Goal: Task Accomplishment & Management: Manage account settings

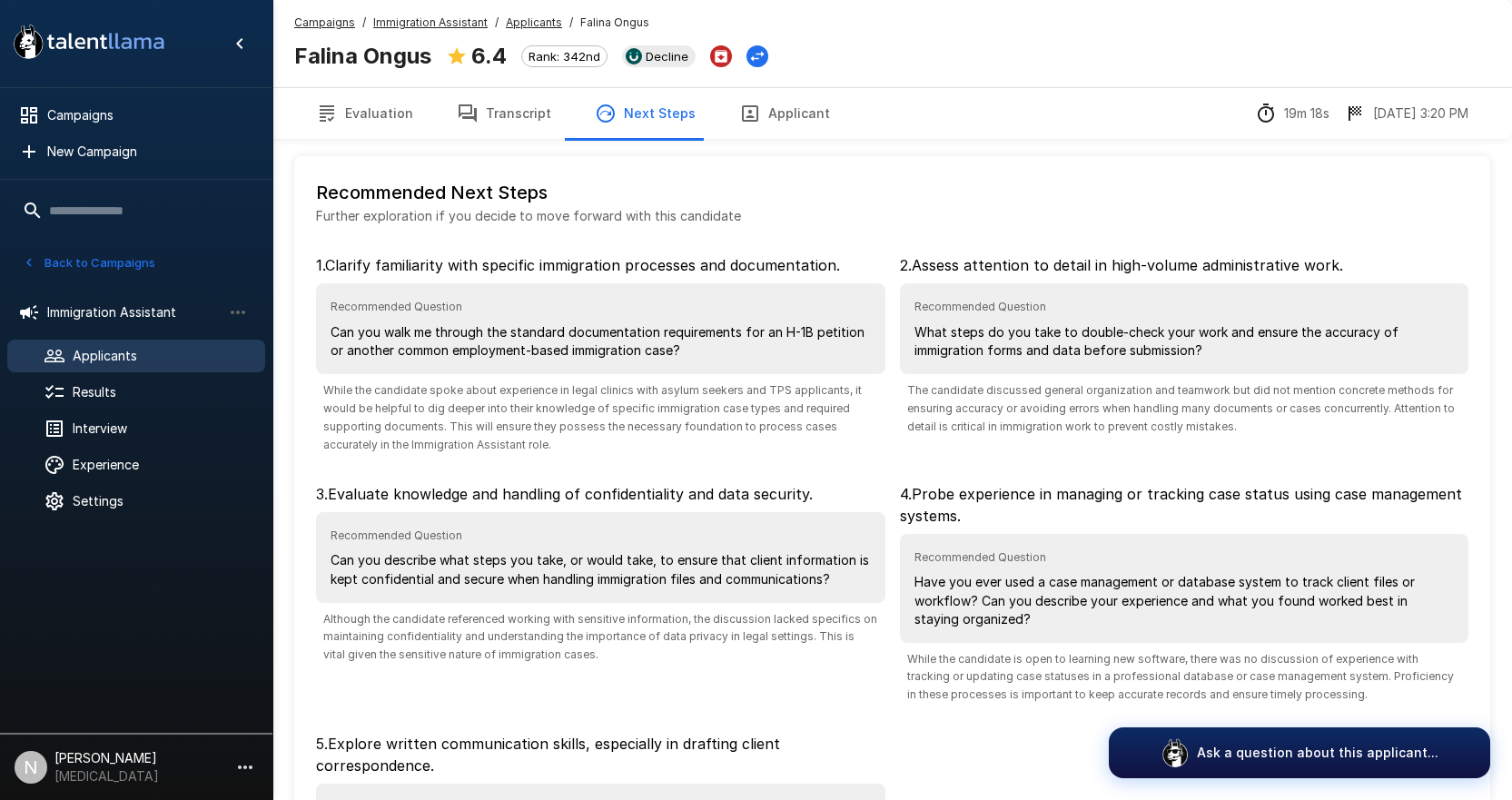
scroll to position [264, 0]
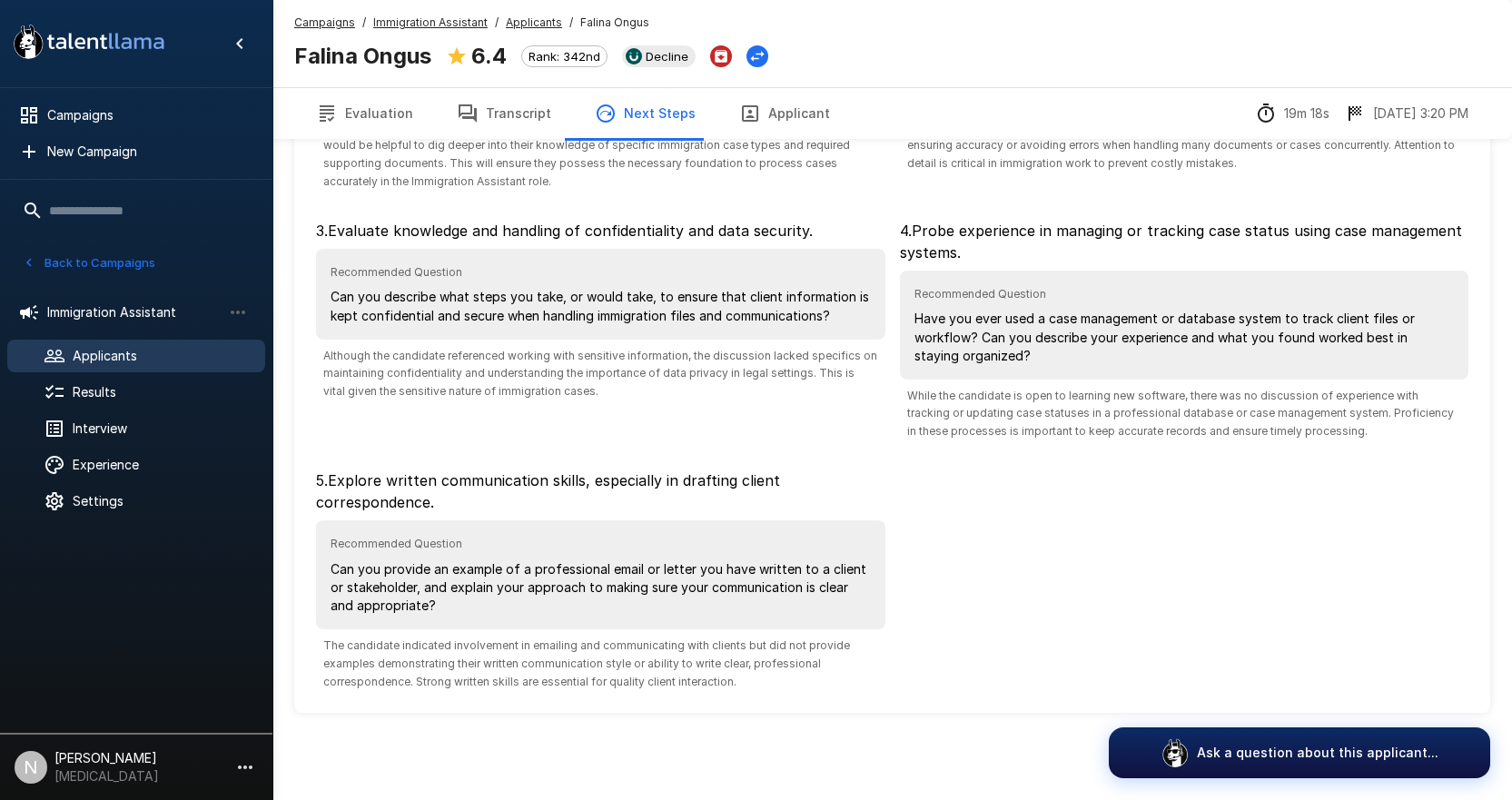
click at [88, 255] on button "Back to Campaigns" at bounding box center [89, 263] width 142 height 28
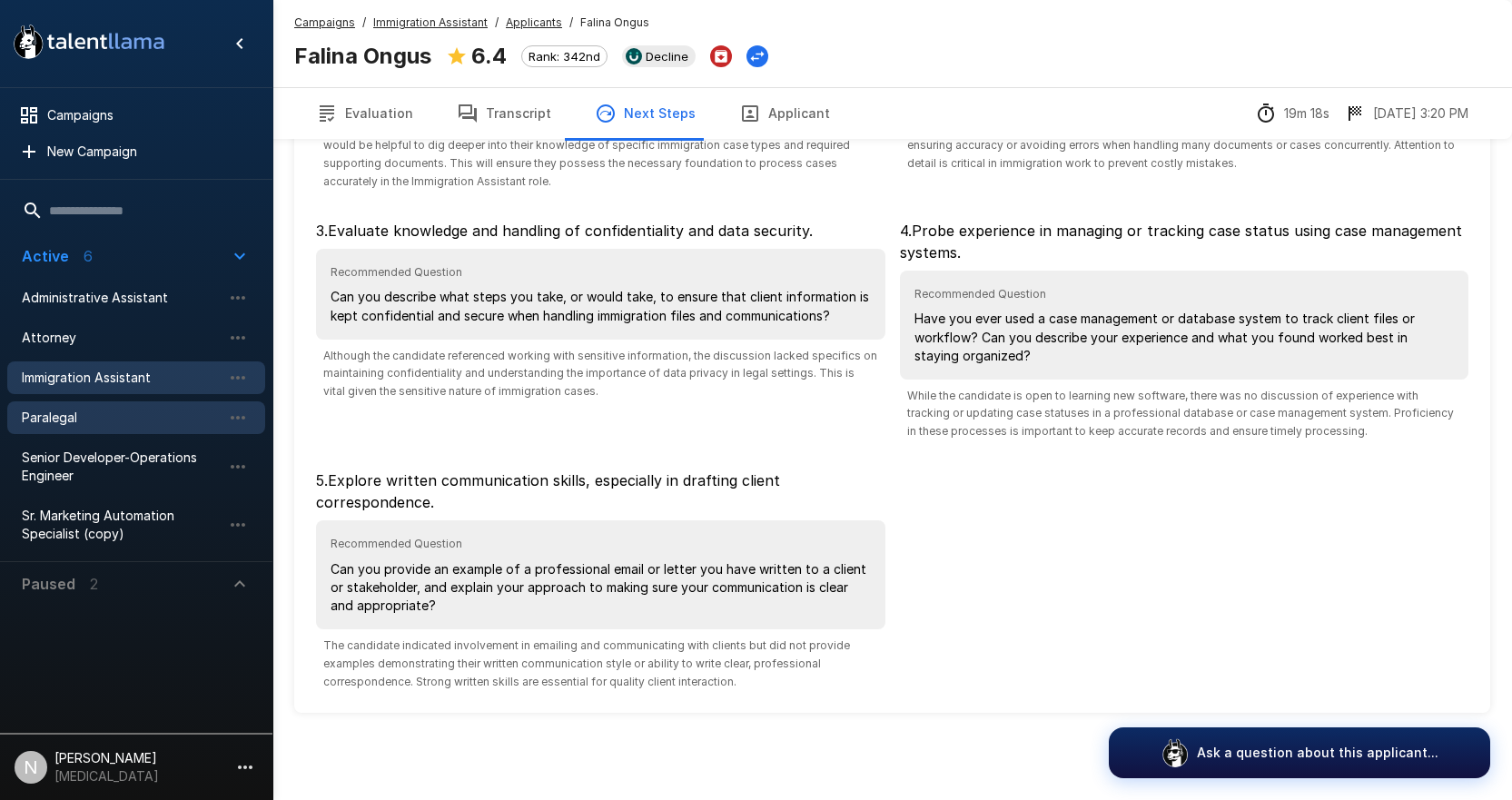
click at [60, 416] on span "Paralegal" at bounding box center [122, 418] width 200 height 18
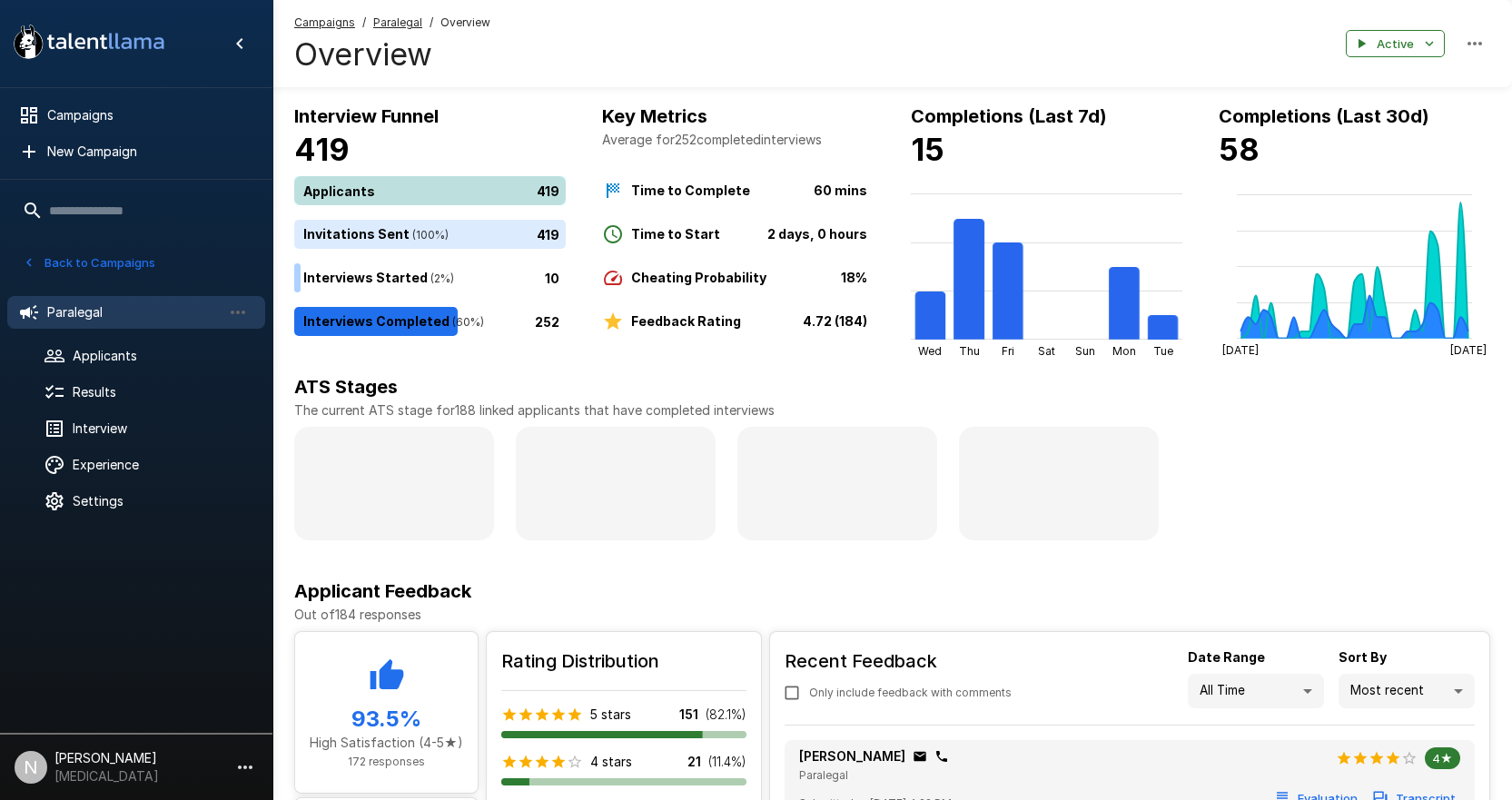
click at [349, 189] on div "419" at bounding box center [433, 191] width 279 height 29
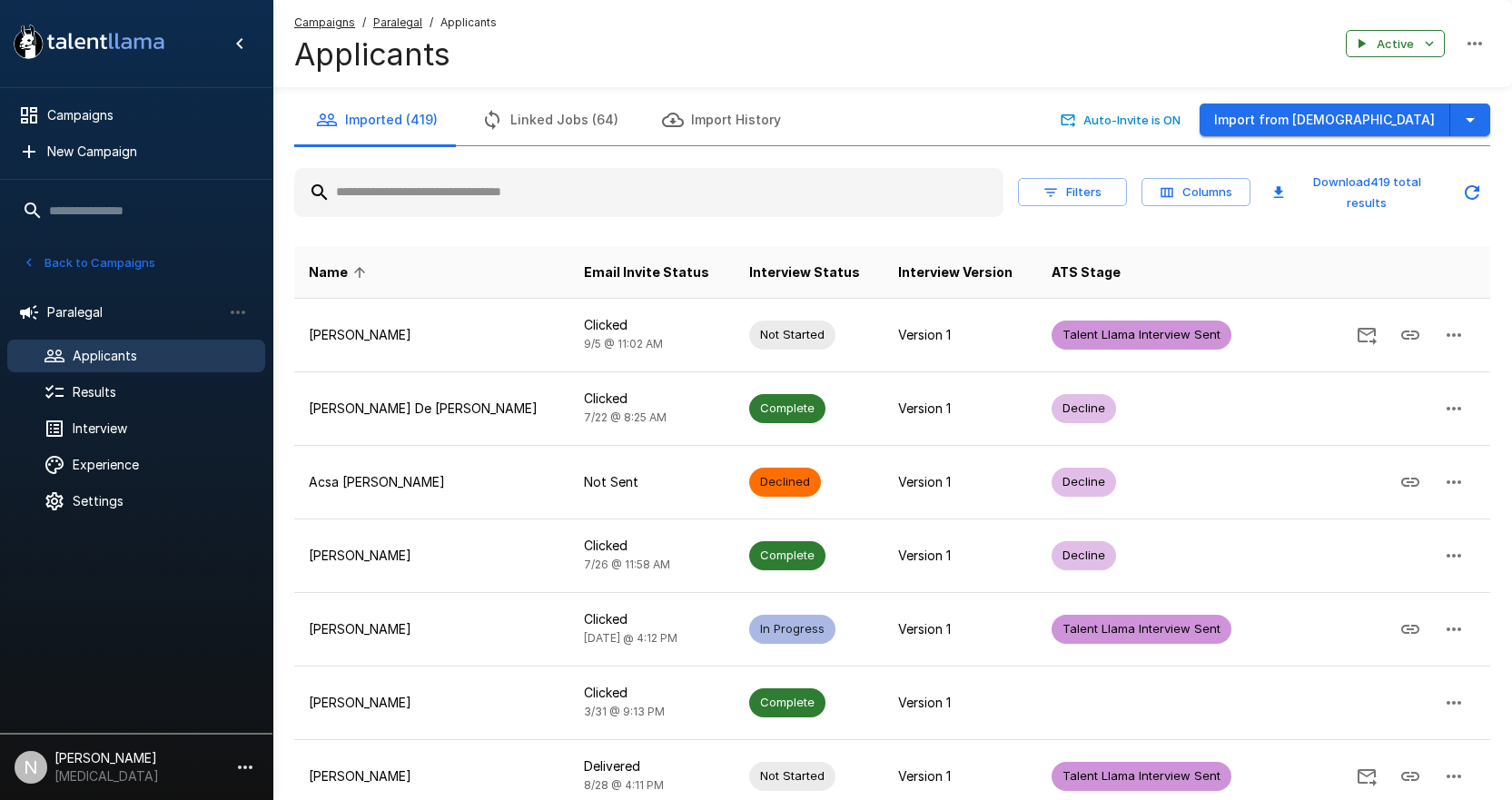
click at [477, 200] on input "text" at bounding box center [648, 193] width 709 height 33
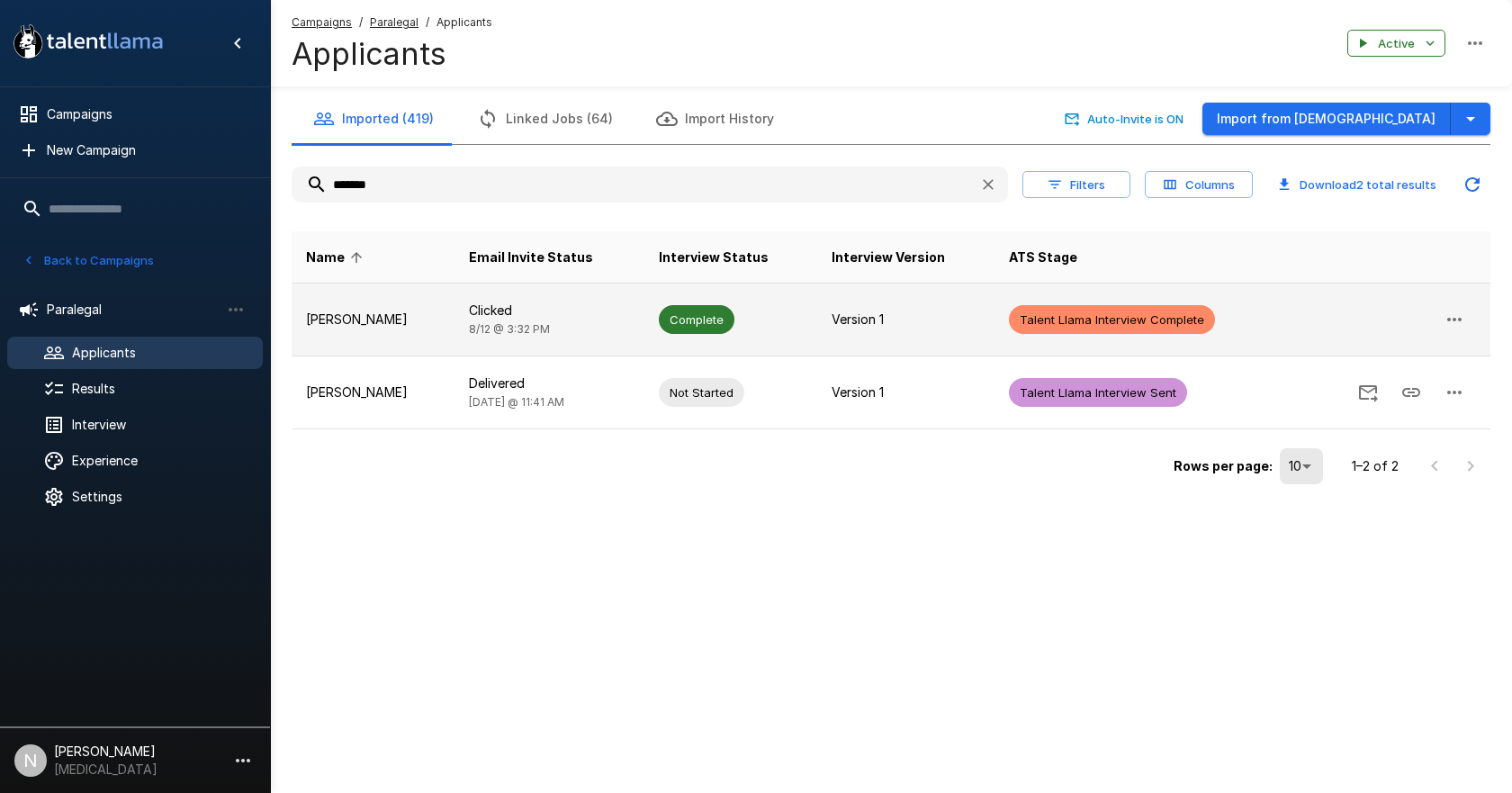
type input "*******"
click at [343, 326] on p "[PERSON_NAME]" at bounding box center [373, 319] width 134 height 18
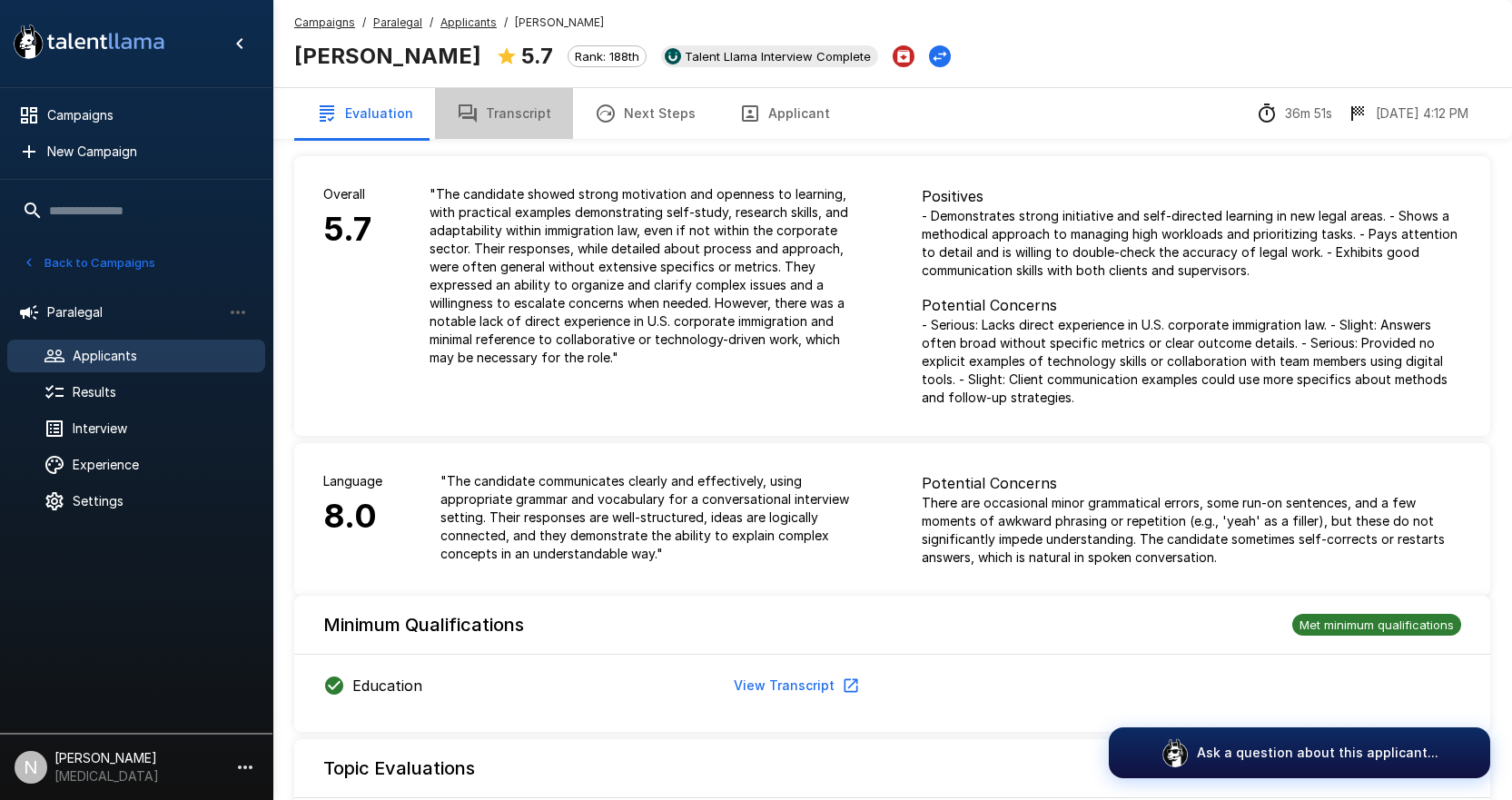
click at [513, 117] on button "Transcript" at bounding box center [503, 114] width 138 height 51
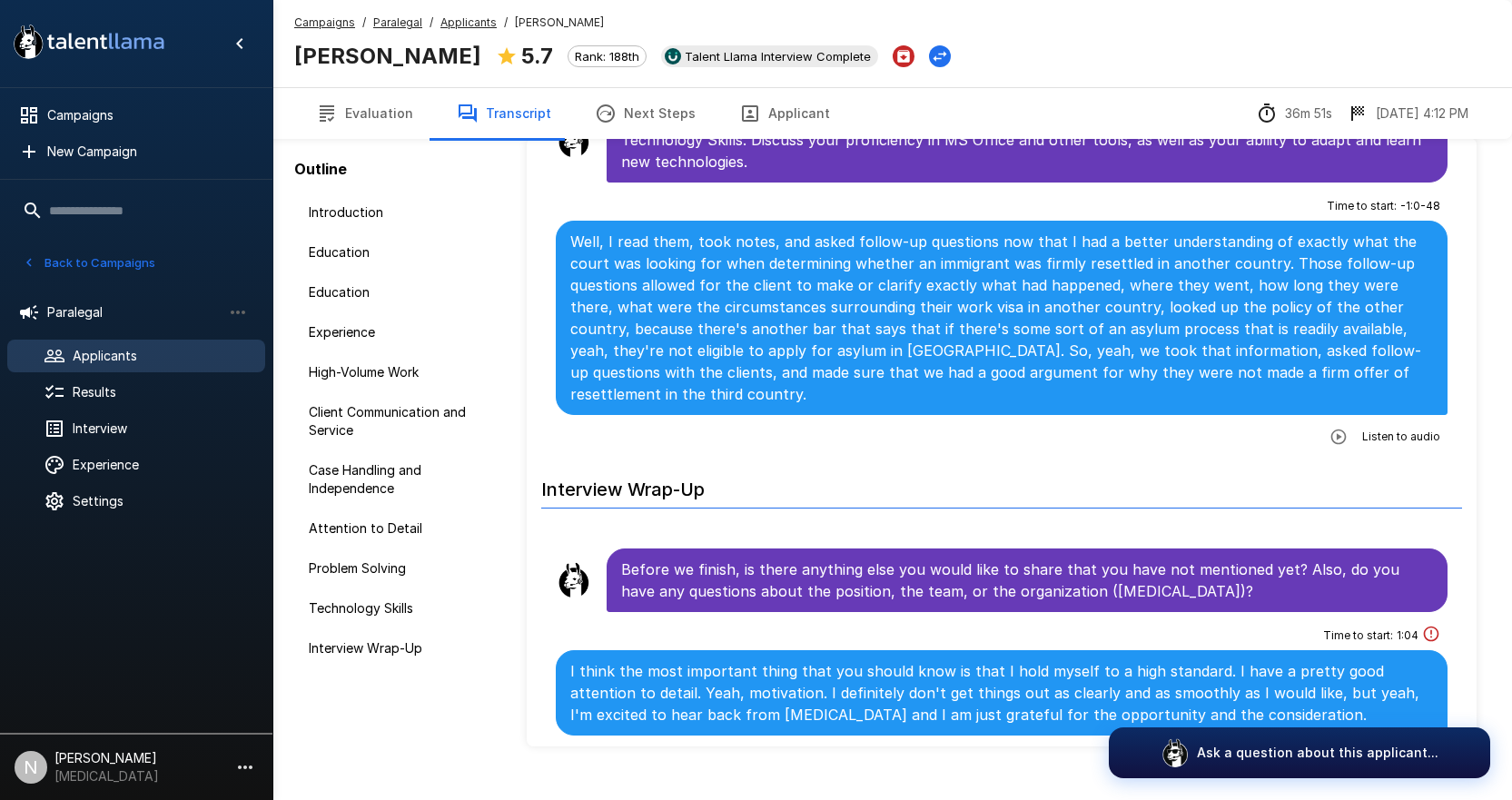
scroll to position [94, 0]
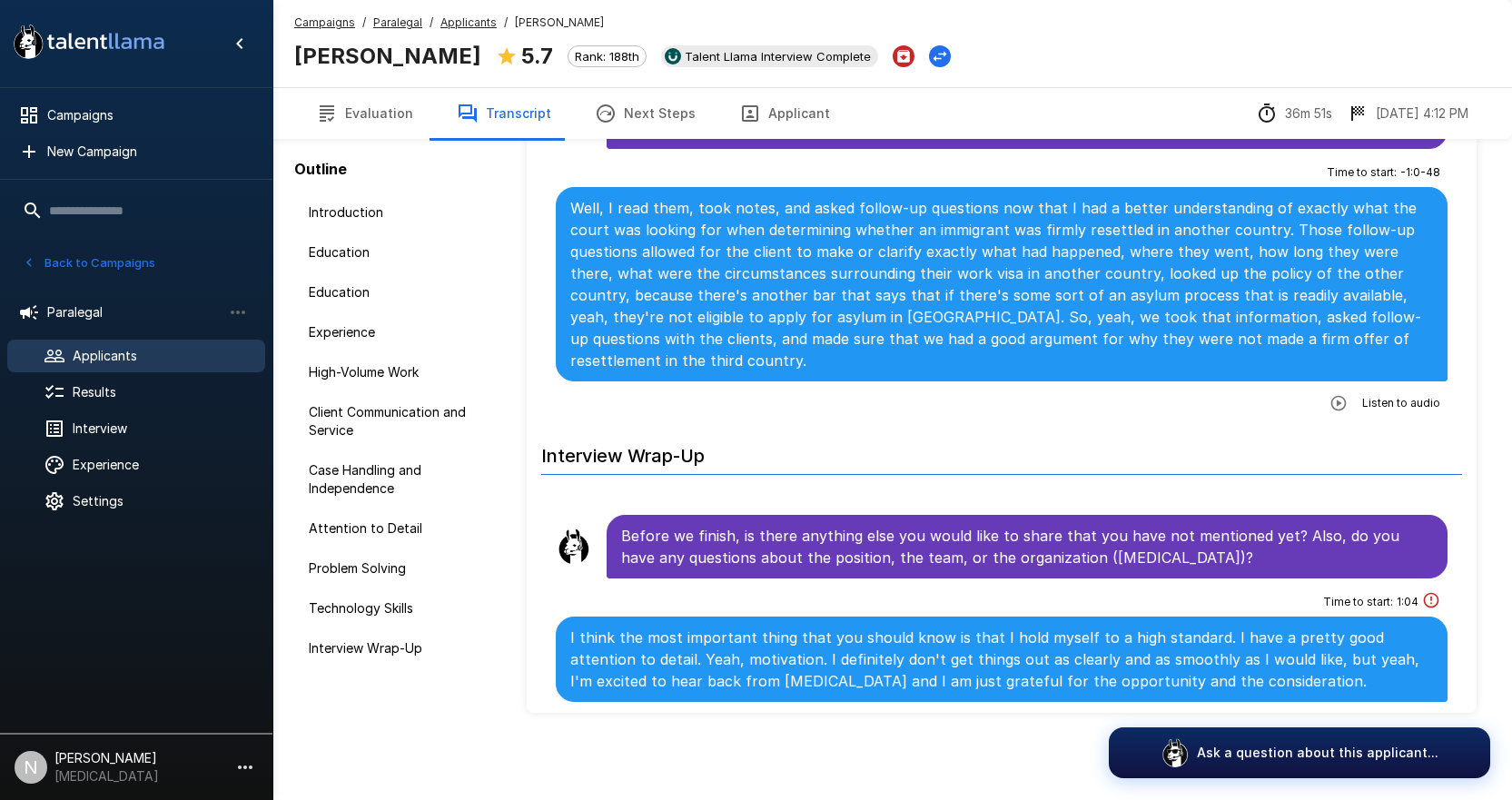
click at [359, 118] on button "Evaluation" at bounding box center [364, 114] width 141 height 51
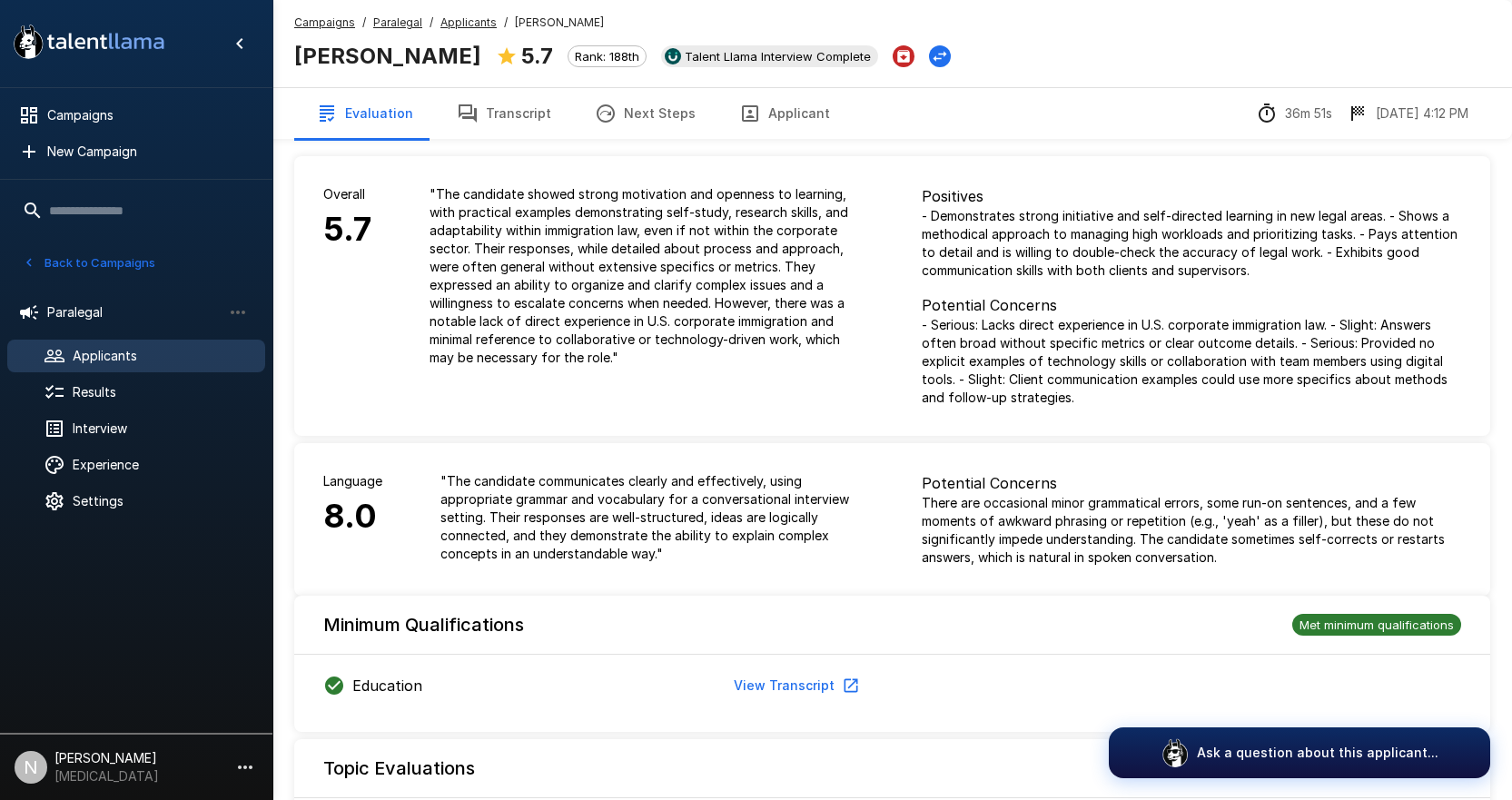
click at [502, 336] on p "" The candidate showed strong motivation and openness to learning, with practic…" at bounding box center [646, 276] width 434 height 181
click at [485, 103] on button "Transcript" at bounding box center [503, 114] width 138 height 51
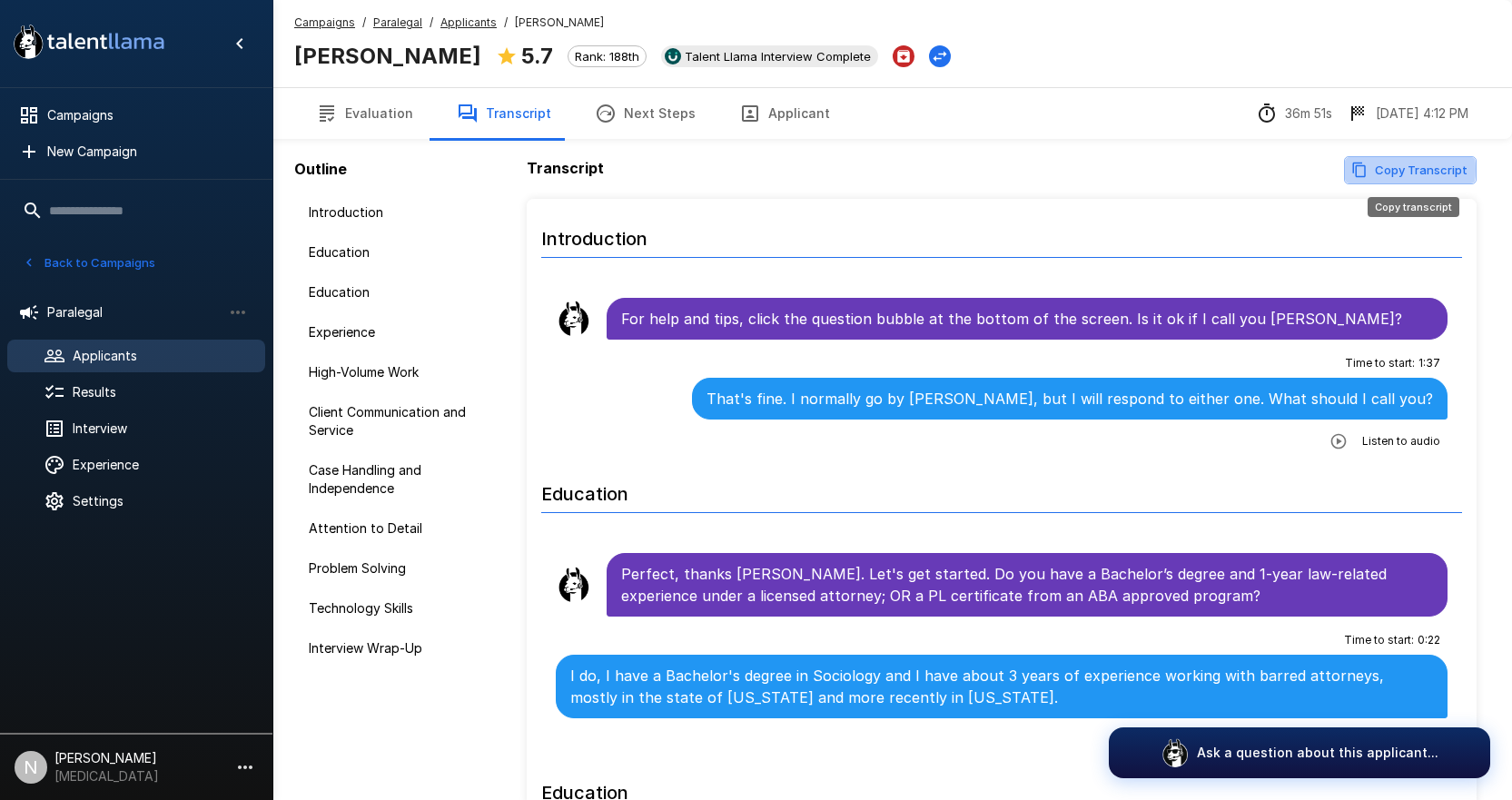
click at [1365, 169] on icon "Copy transcript" at bounding box center [1360, 170] width 16 height 16
drag, startPoint x: 340, startPoint y: 119, endPoint x: 494, endPoint y: 119, distance: 154.0
click at [340, 119] on button "Evaluation" at bounding box center [364, 114] width 141 height 51
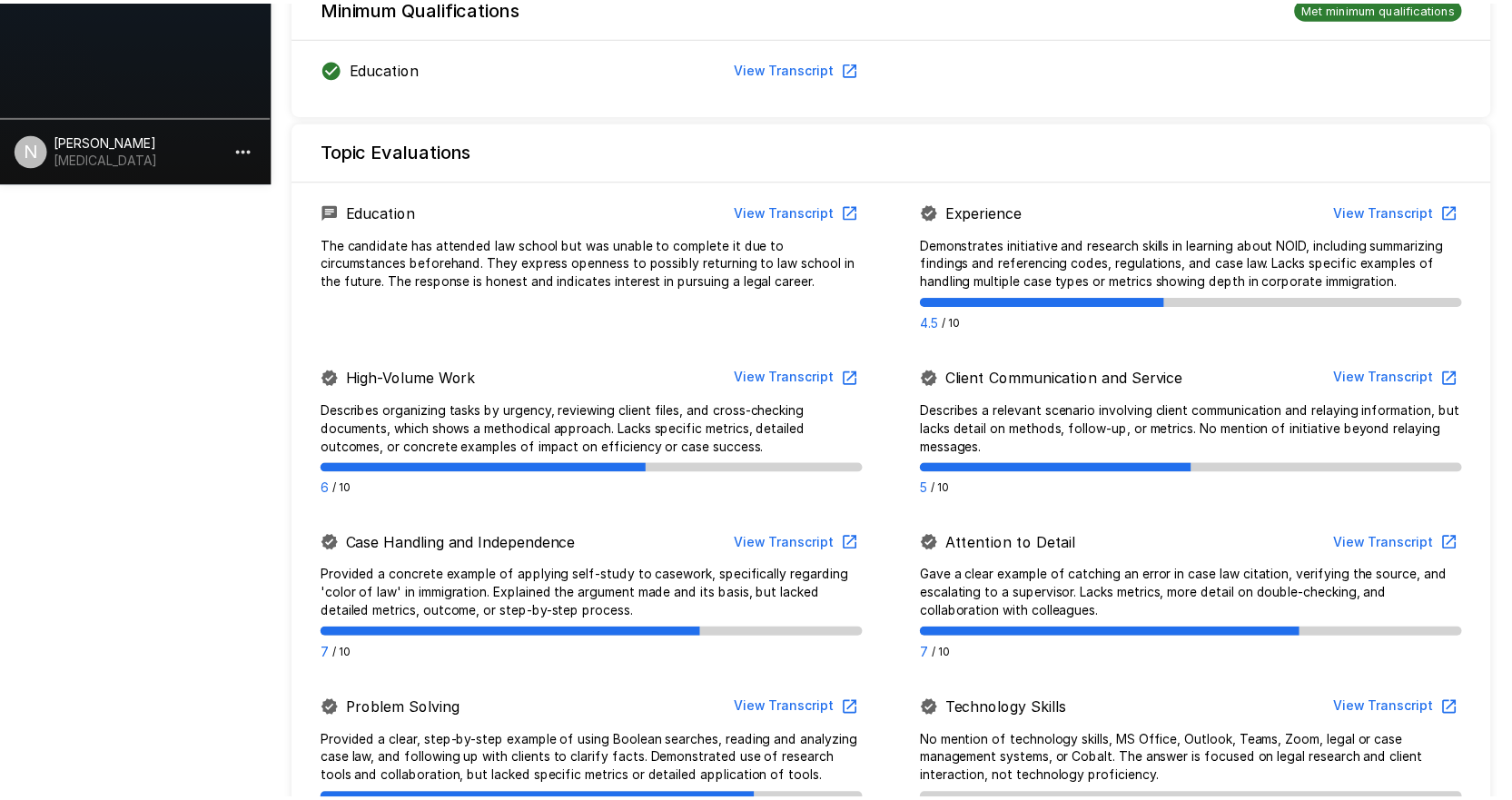
scroll to position [1184, 0]
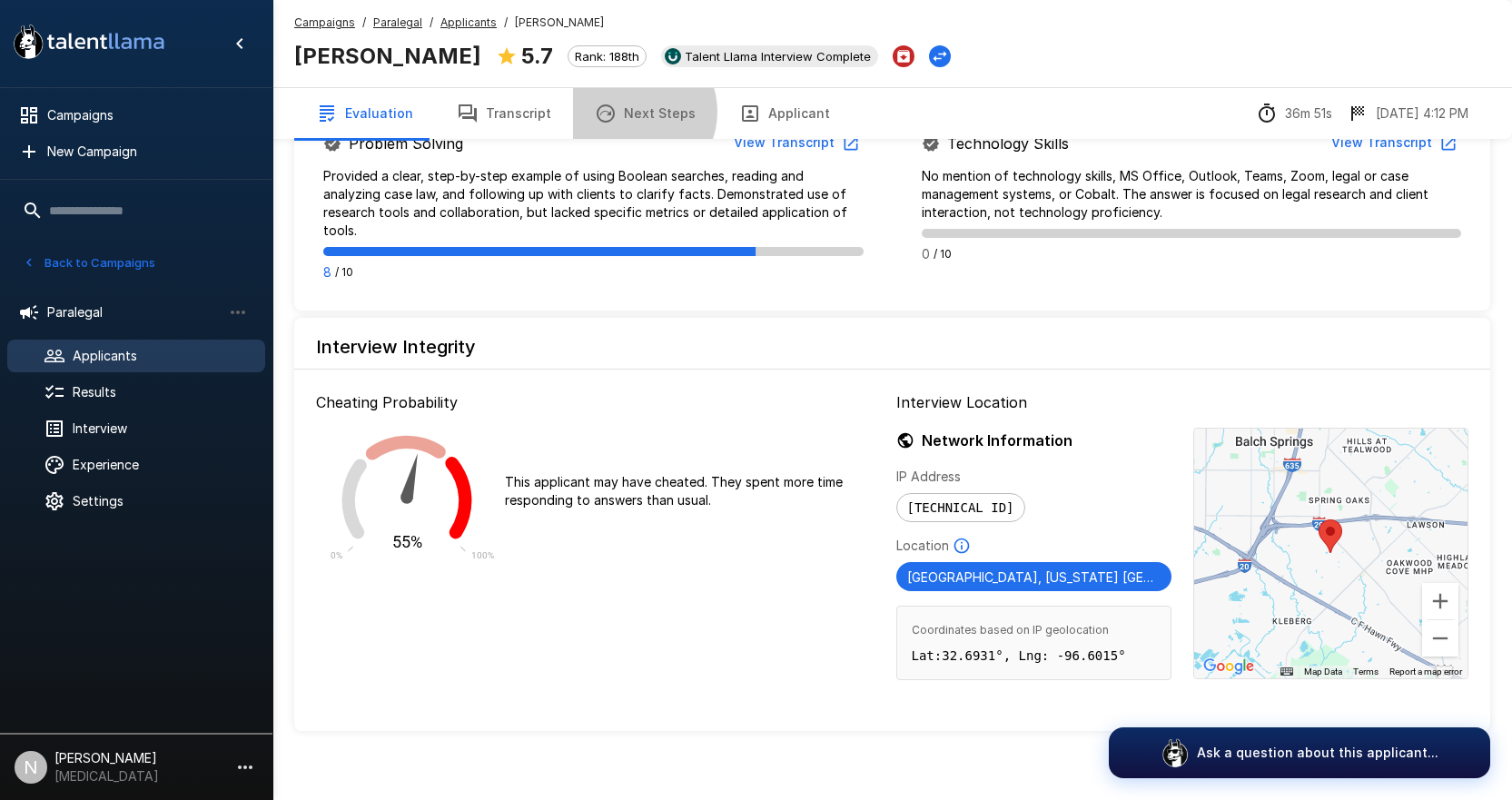
click at [625, 112] on button "Next Steps" at bounding box center [645, 114] width 145 height 51
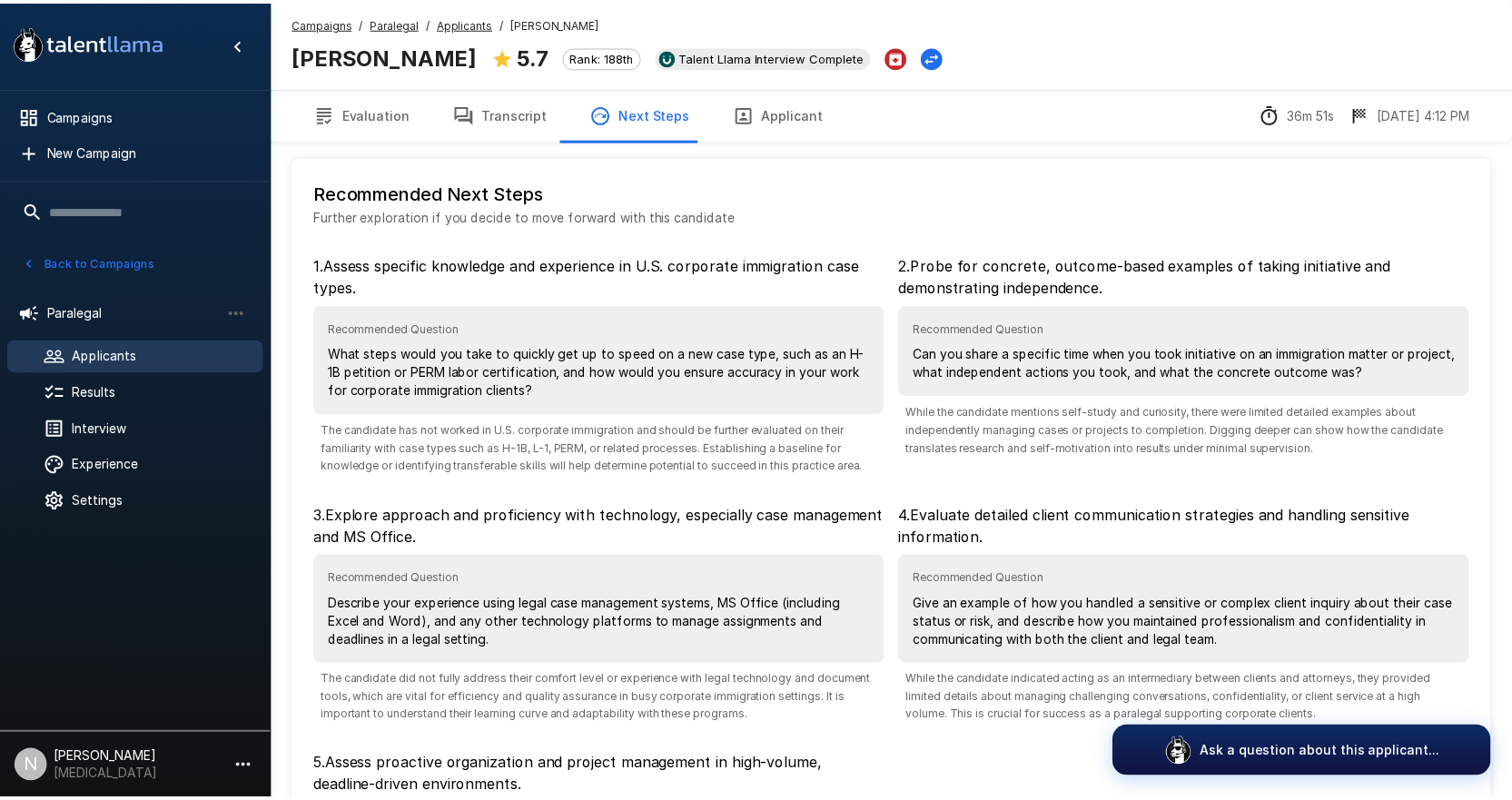
scroll to position [267, 0]
